Goal: Task Accomplishment & Management: Use online tool/utility

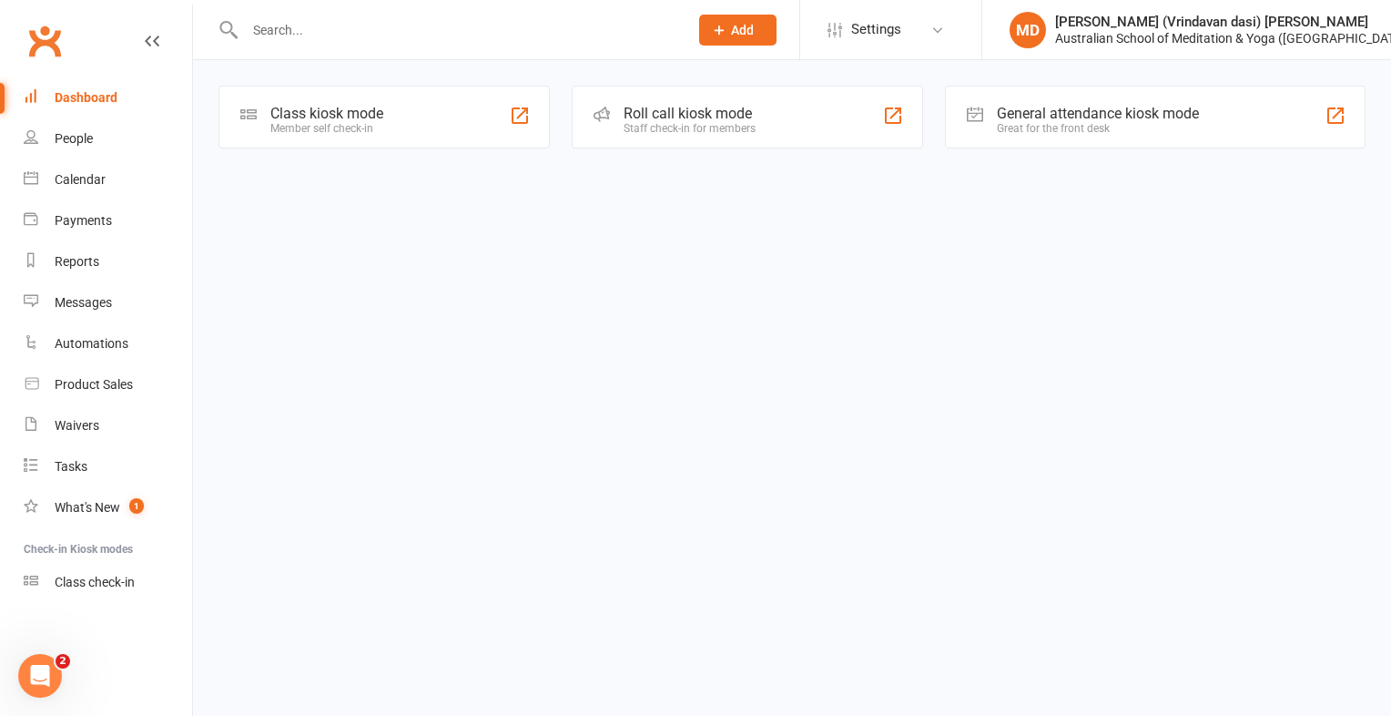
click at [106, 540] on li "Check-in Kiosk modes" at bounding box center [96, 549] width 192 height 25
click at [117, 575] on div "Class check-in" at bounding box center [95, 582] width 80 height 15
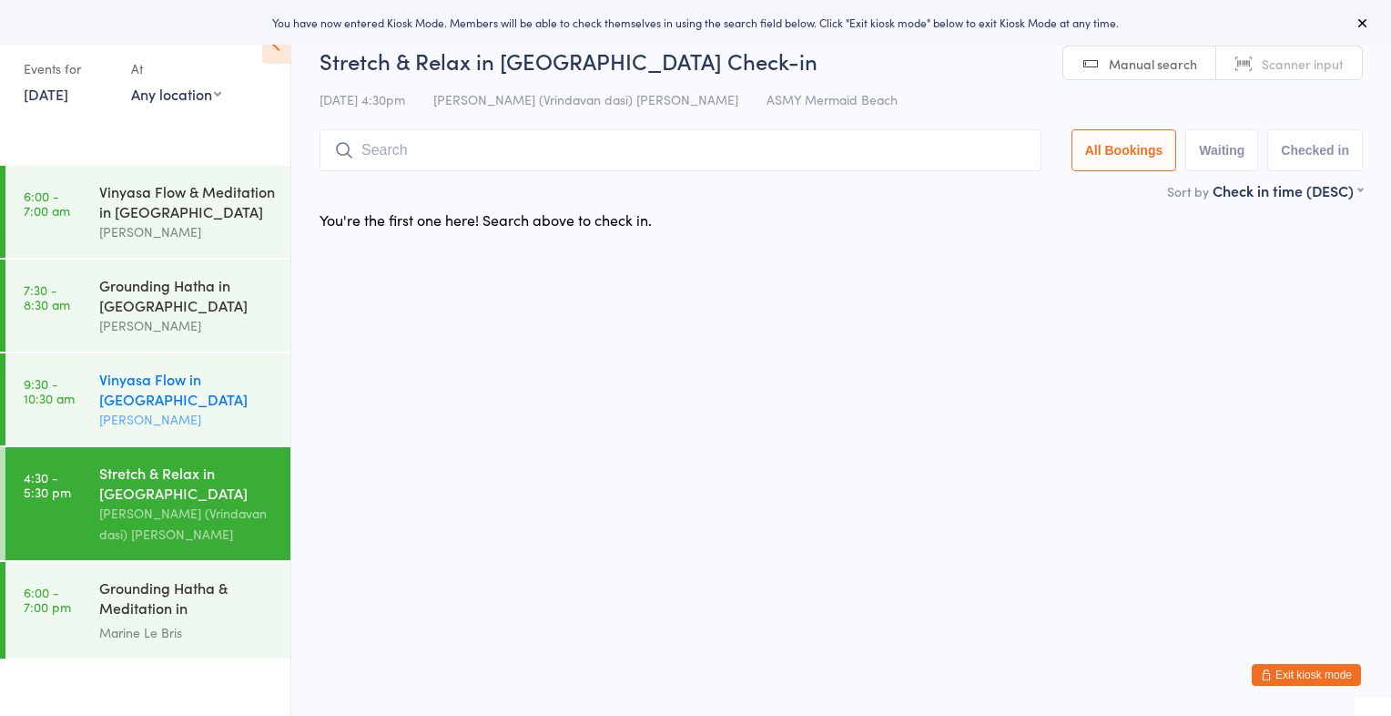
click at [163, 385] on div "Vinyasa Flow in [GEOGRAPHIC_DATA]" at bounding box center [187, 389] width 176 height 40
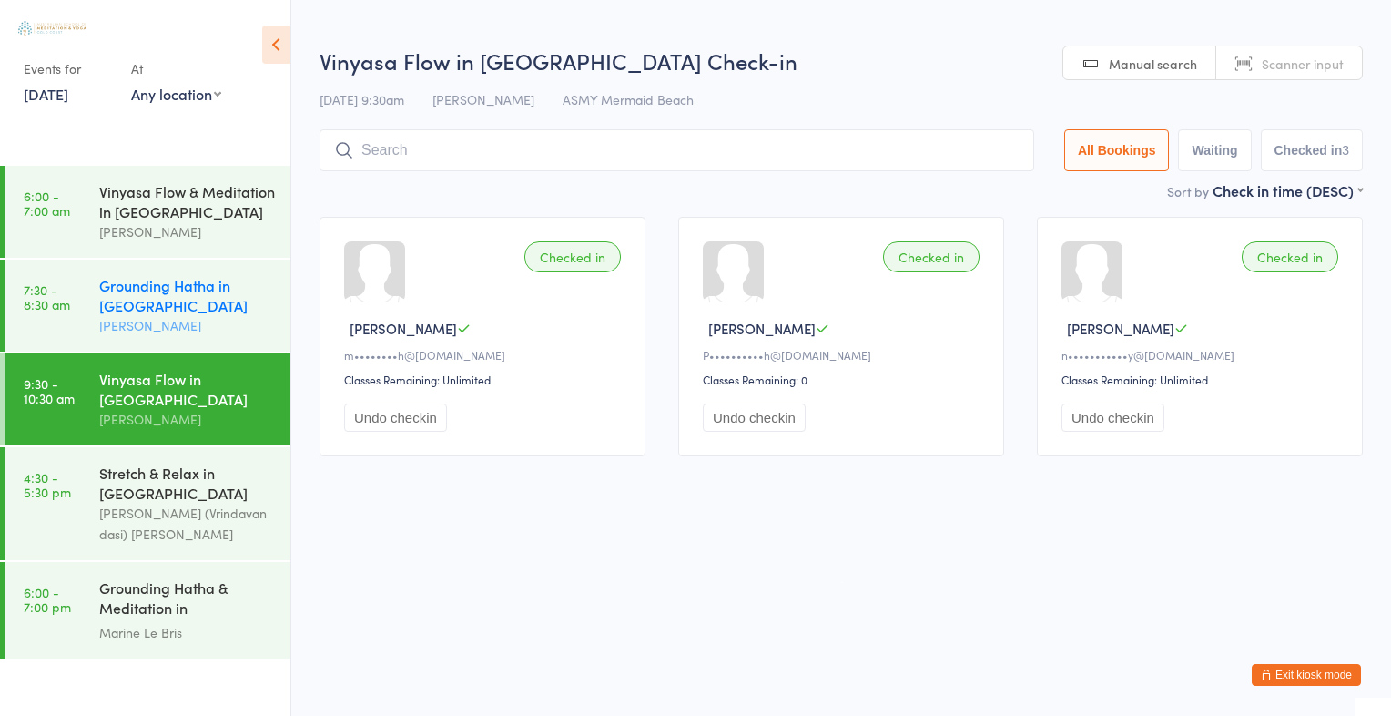
click at [206, 290] on div "Grounding Hatha in [GEOGRAPHIC_DATA]" at bounding box center [187, 295] width 176 height 40
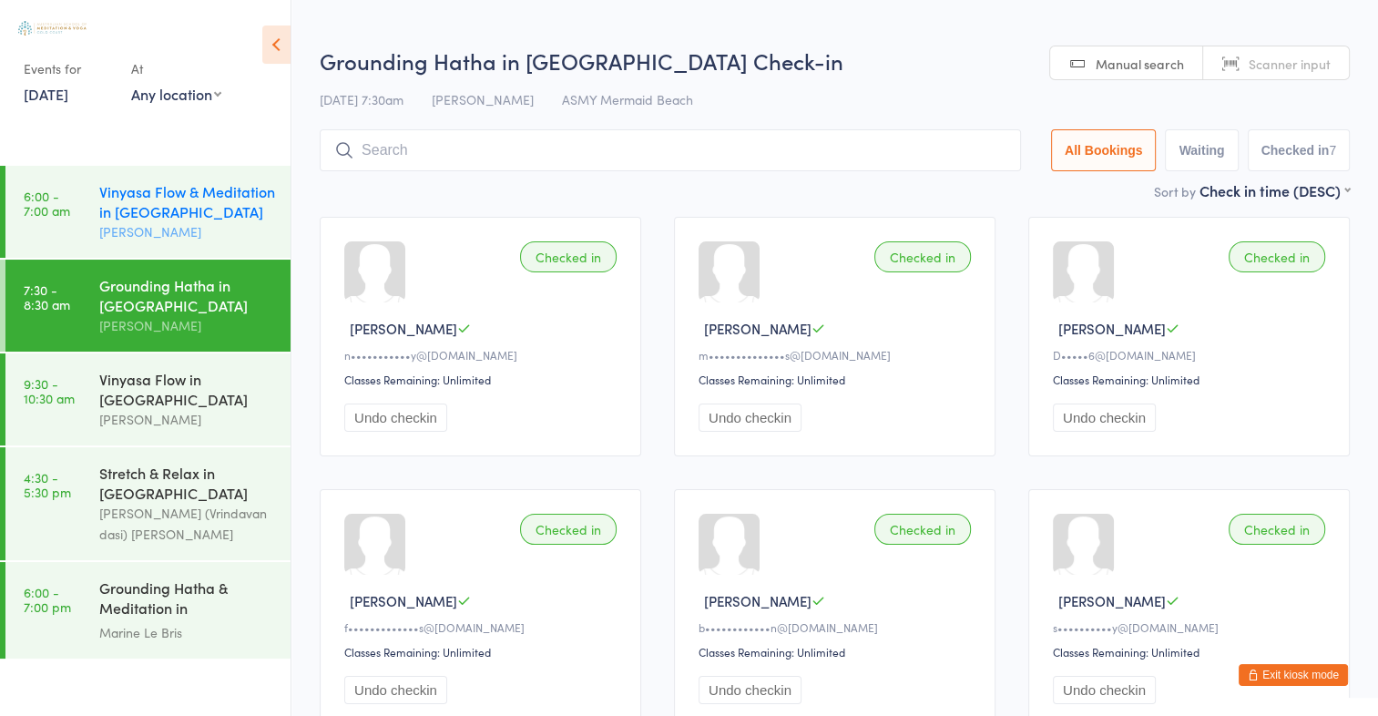
click at [218, 207] on div "Vinyasa Flow & Meditation in [GEOGRAPHIC_DATA]" at bounding box center [187, 201] width 176 height 40
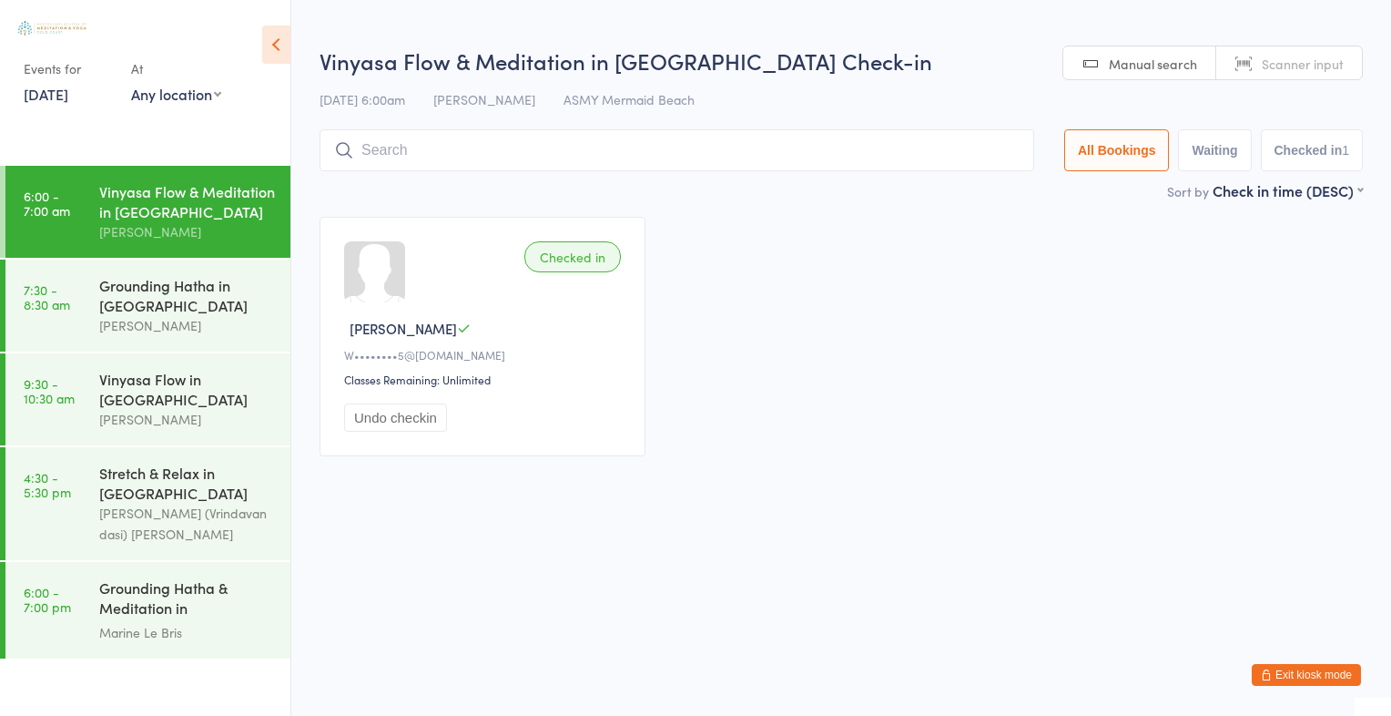
click at [218, 207] on div "Vinyasa Flow & Meditation in [GEOGRAPHIC_DATA]" at bounding box center [187, 201] width 176 height 40
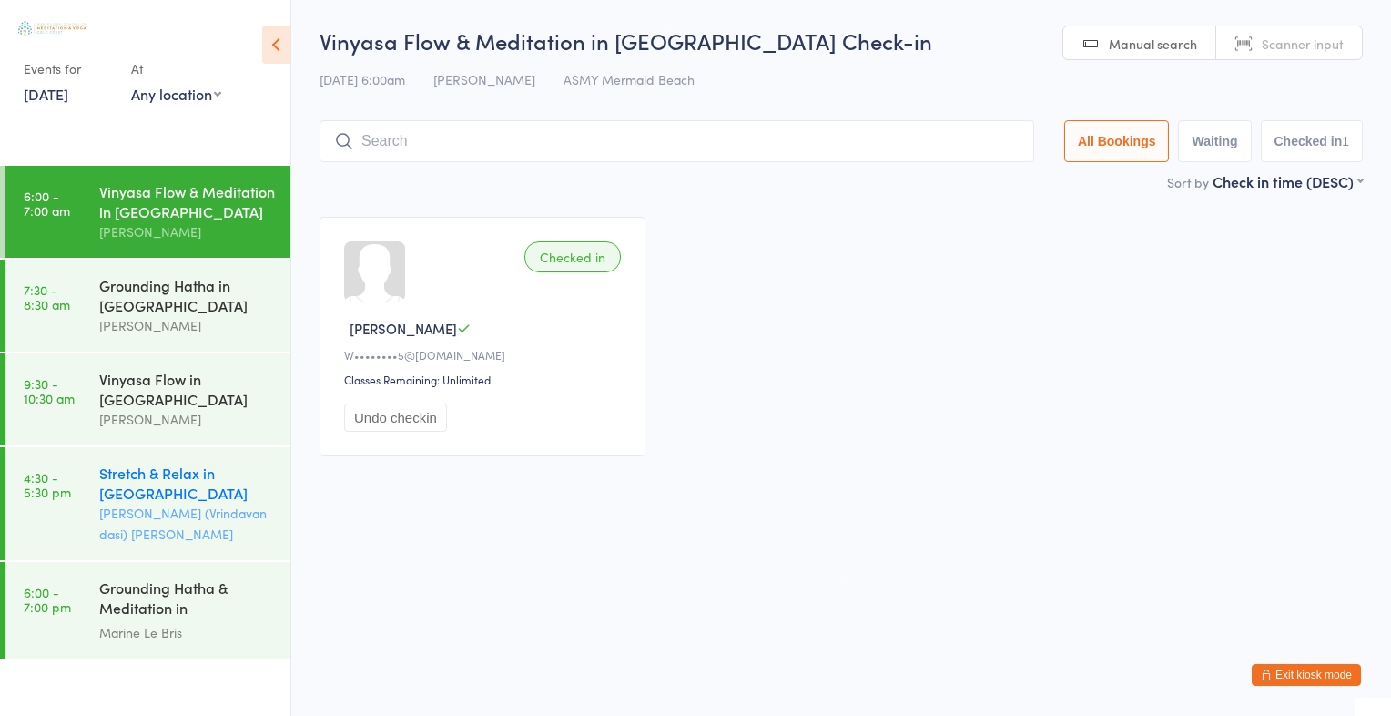
click at [184, 493] on div "Stretch & Relax in Mermaid Beach" at bounding box center [187, 483] width 176 height 40
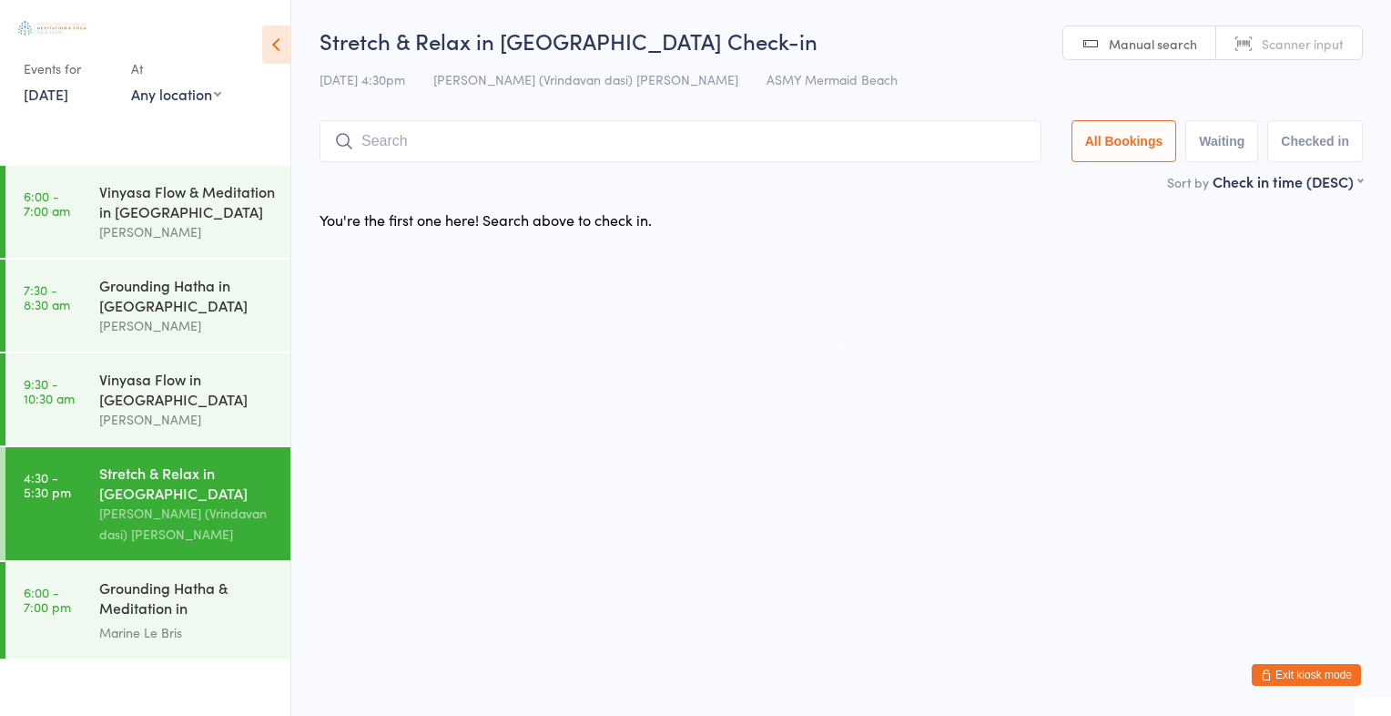
click at [1305, 41] on span "Scanner input" at bounding box center [1303, 44] width 82 height 18
type input "1959"
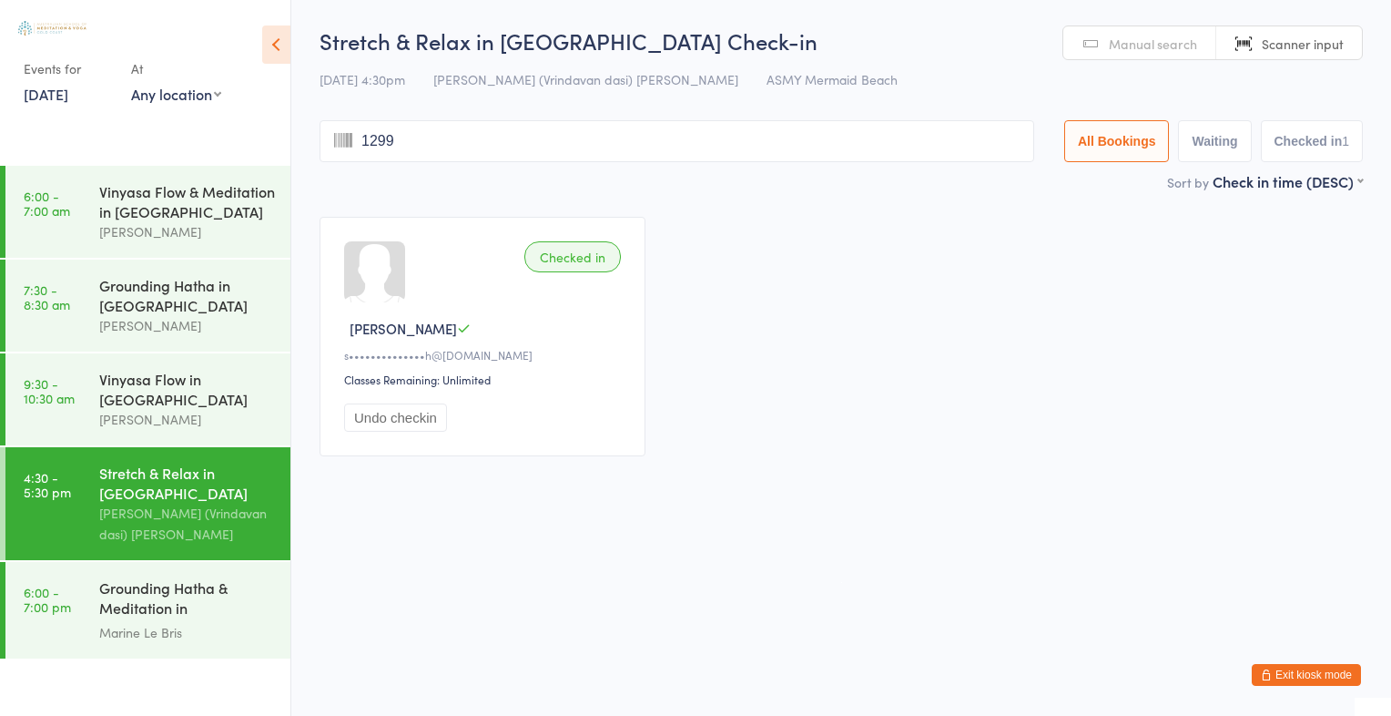
type input "1299"
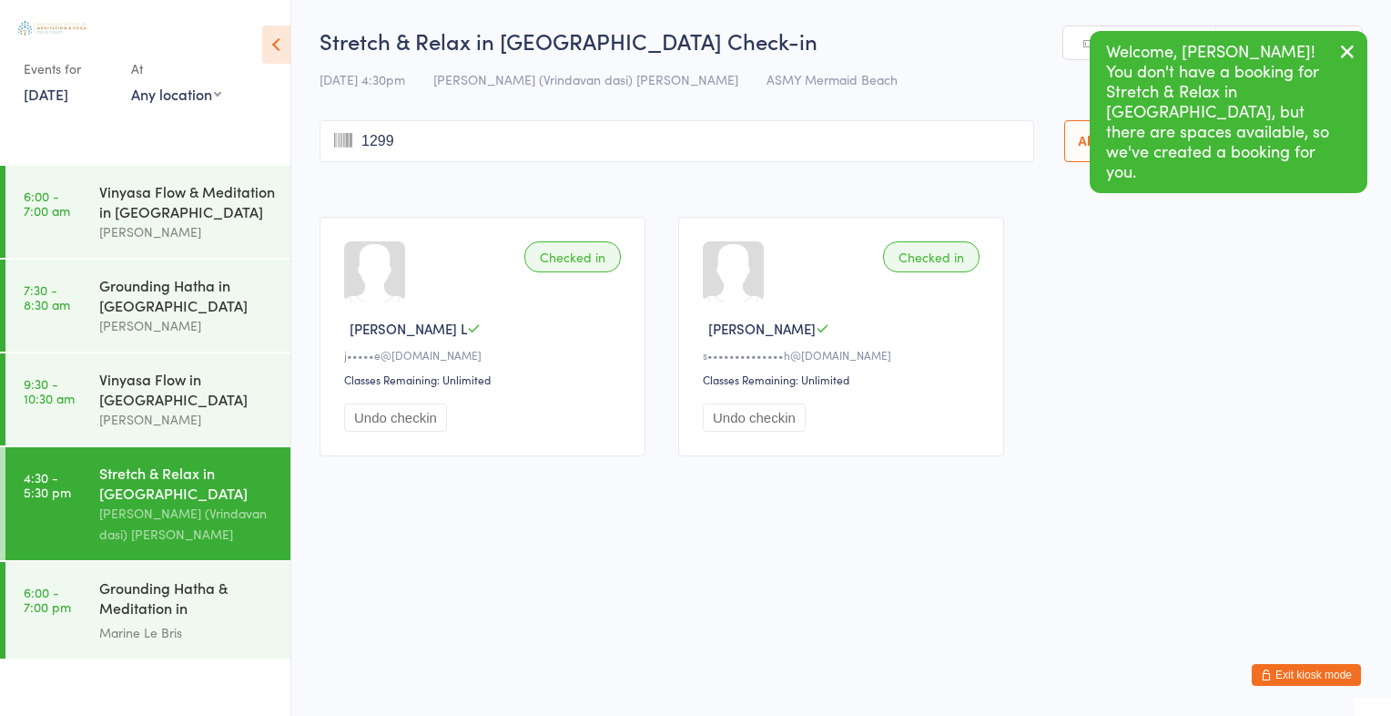
type input "1299"
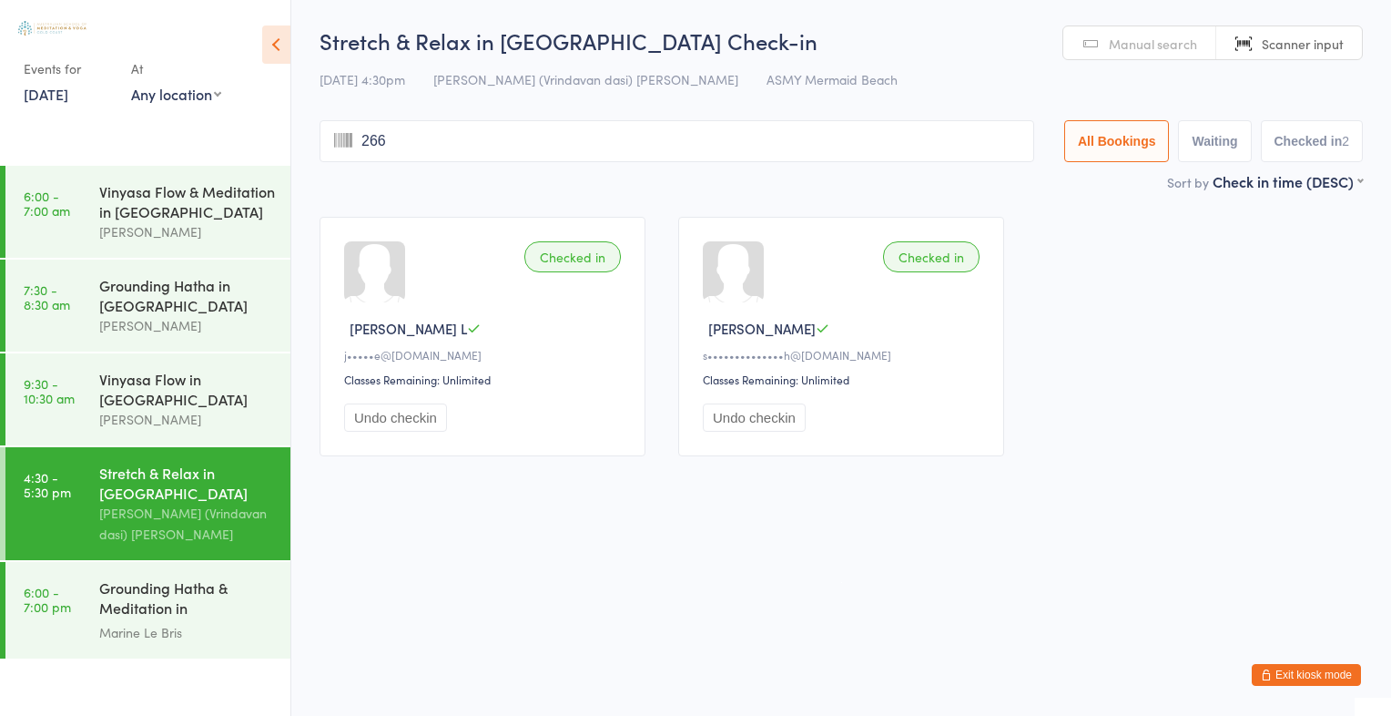
type input "2666"
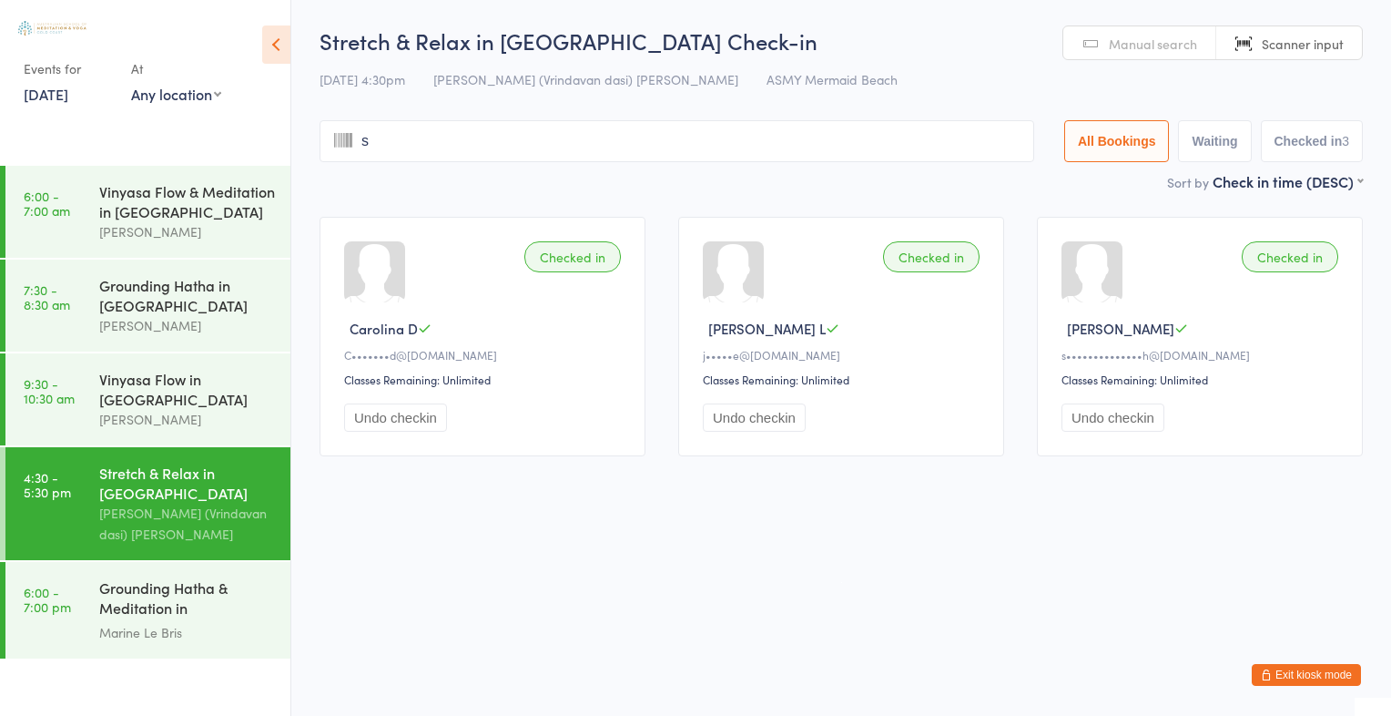
type input "sh"
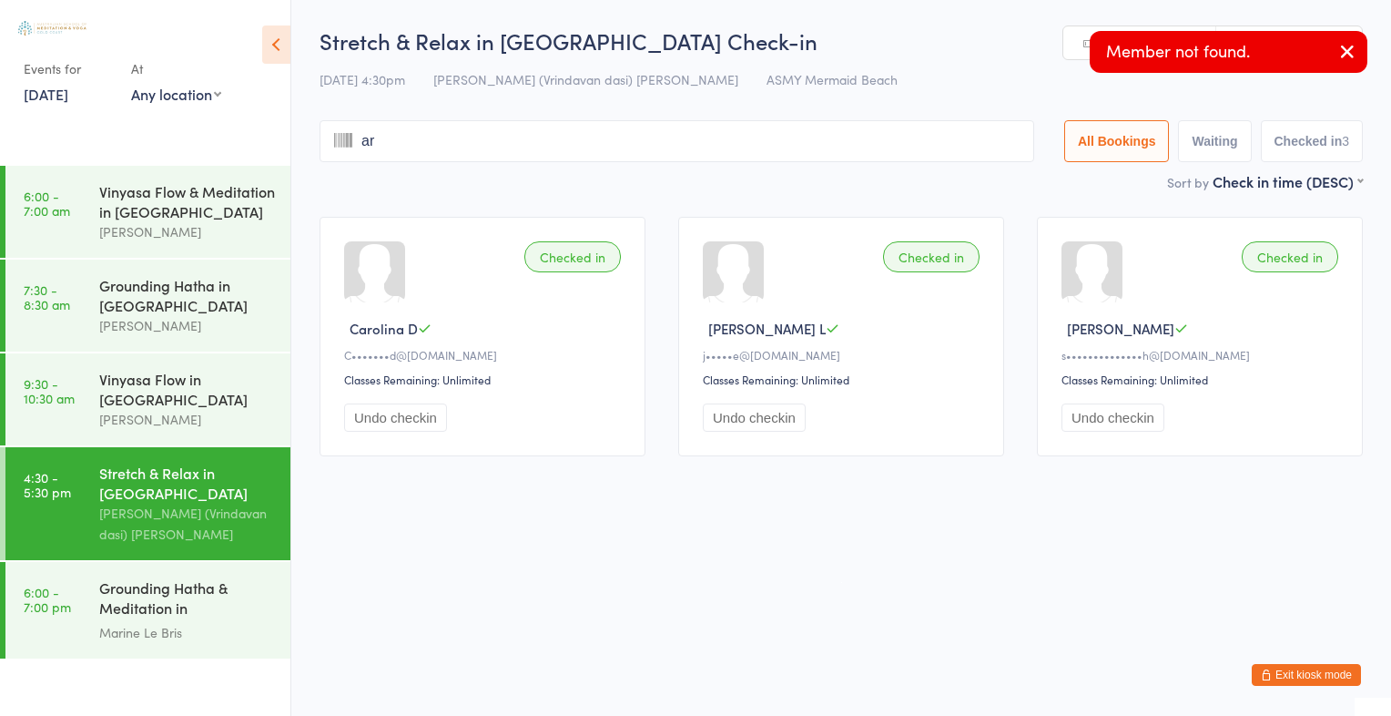
type input "aro"
type input "n"
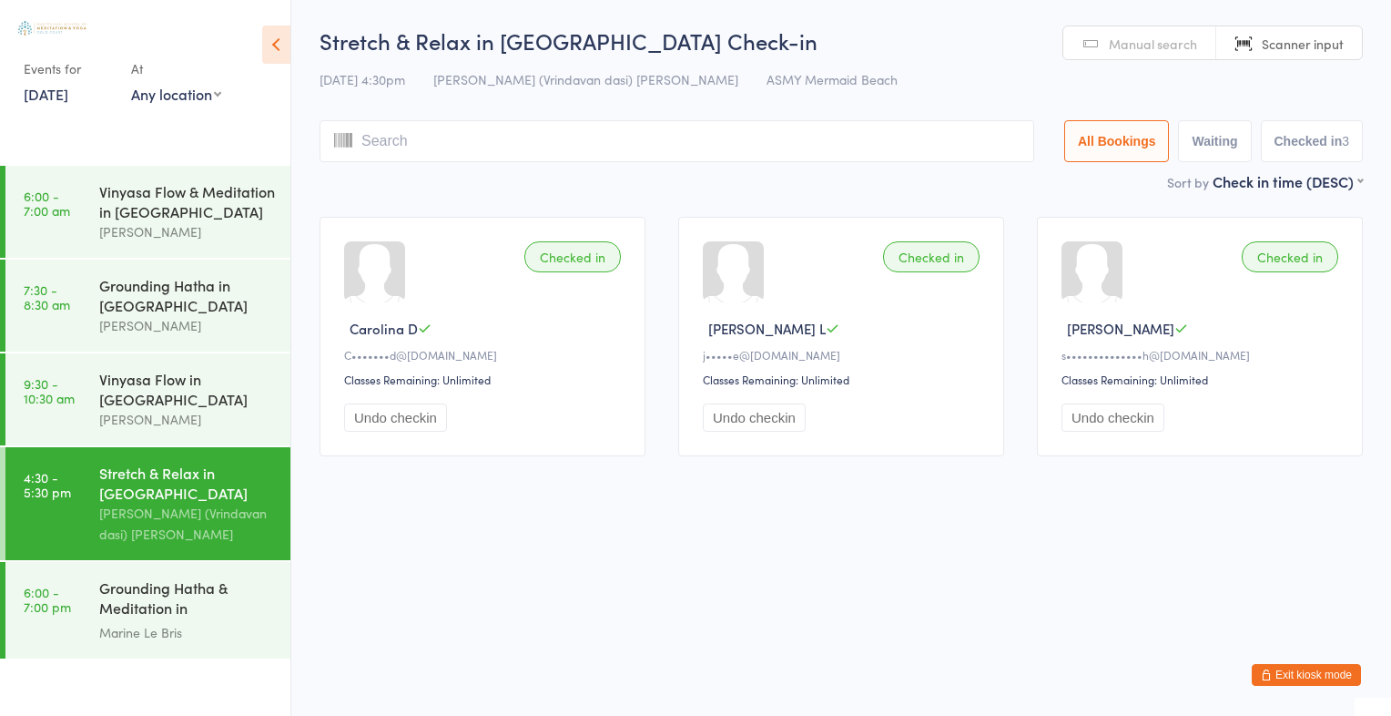
click at [1129, 46] on span "Manual search" at bounding box center [1153, 44] width 88 height 18
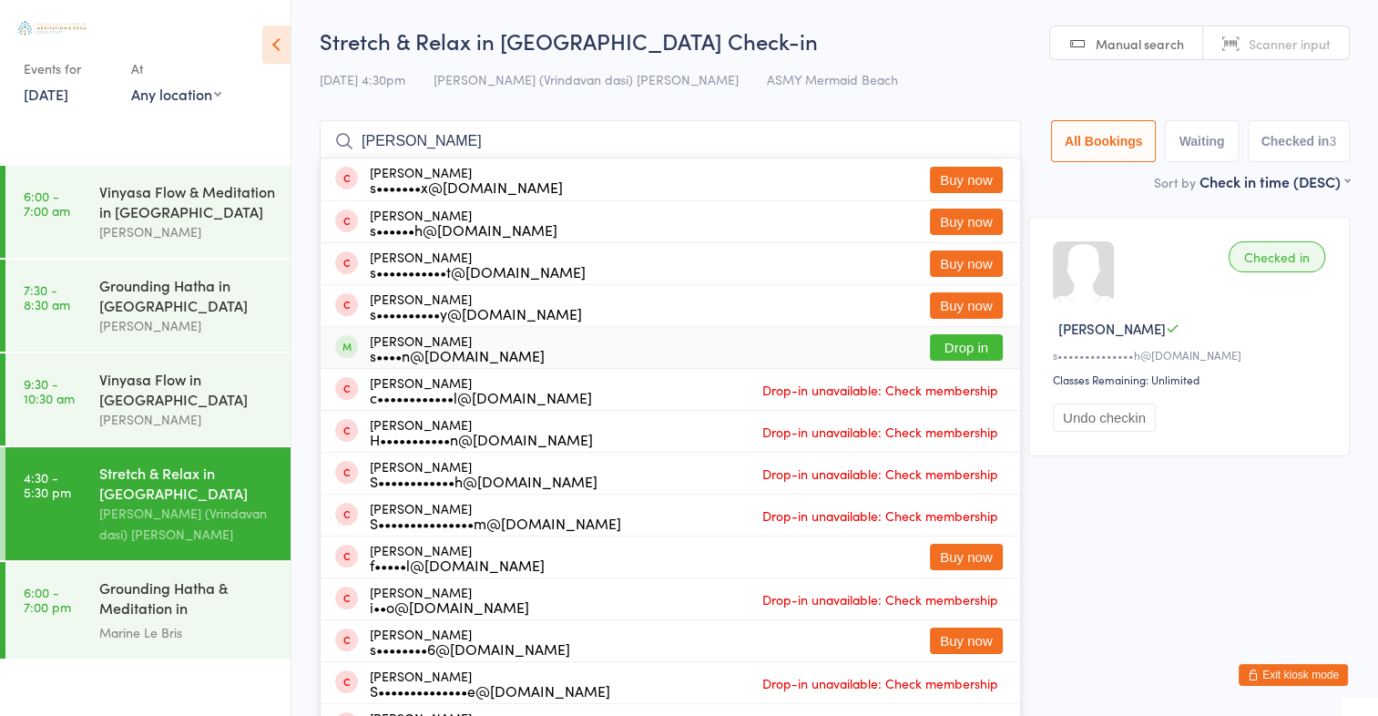
type input "sharon"
click at [980, 348] on button "Drop in" at bounding box center [966, 347] width 73 height 26
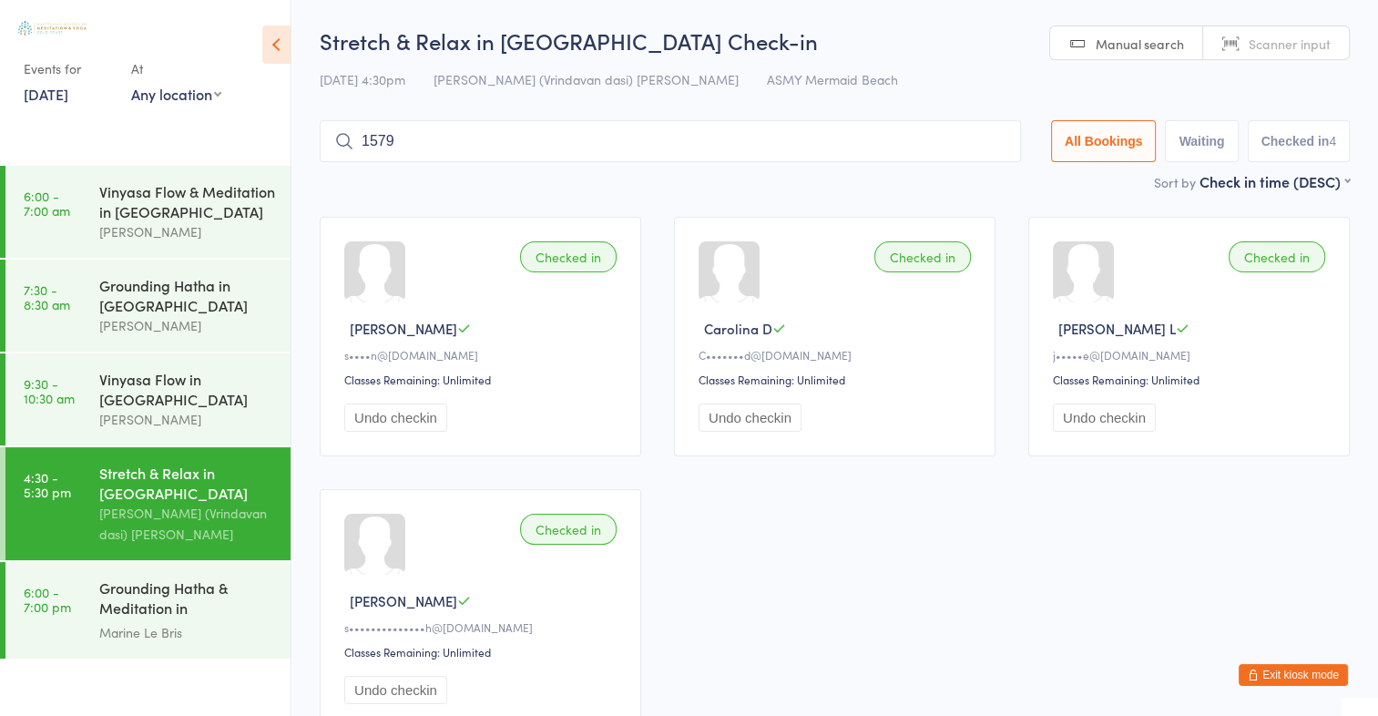
type input "1579"
